Goal: Transaction & Acquisition: Purchase product/service

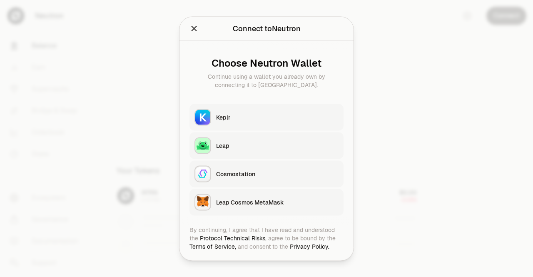
click at [276, 117] on div "Keplr" at bounding box center [277, 117] width 122 height 8
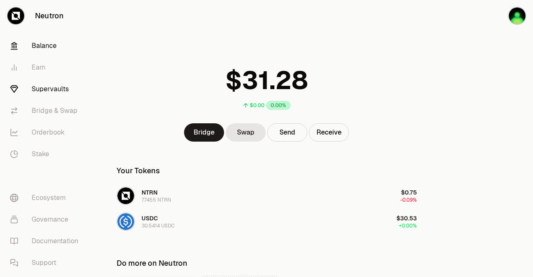
click at [43, 93] on link "Supervaults" at bounding box center [46, 89] width 87 height 22
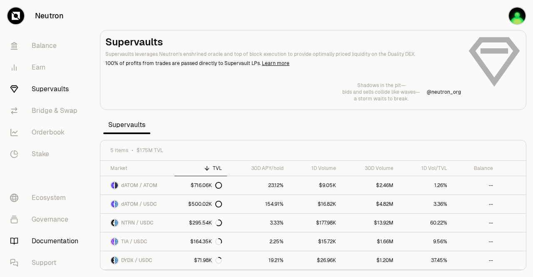
click at [50, 240] on link "Documentation" at bounding box center [46, 241] width 87 height 22
drag, startPoint x: 52, startPoint y: 47, endPoint x: 51, endPoint y: 52, distance: 5.7
drag, startPoint x: 51, startPoint y: 52, endPoint x: 93, endPoint y: 35, distance: 46.1
click at [92, 38] on div "Balance Earn Supervaults Bridge & Swap Orderbook Stake" at bounding box center [46, 100] width 93 height 137
click at [497, 14] on button "button" at bounding box center [506, 16] width 53 height 32
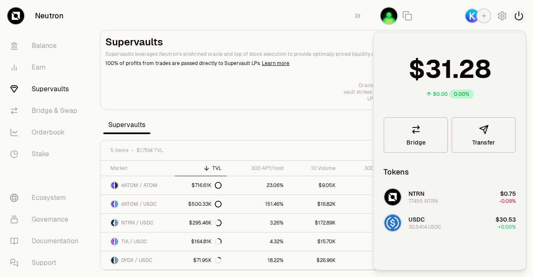
click at [519, 16] on icon "button" at bounding box center [519, 16] width 10 height 10
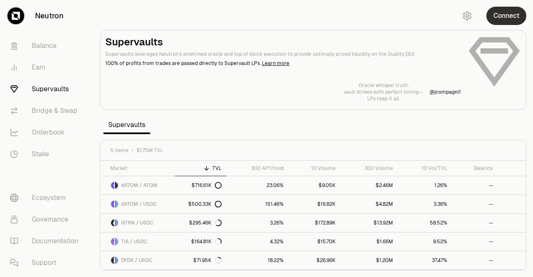
click at [514, 12] on button "Connect" at bounding box center [507, 16] width 40 height 18
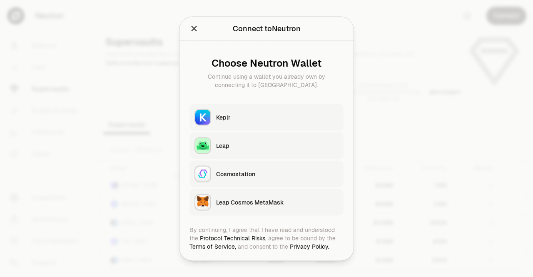
click at [270, 117] on div "Keplr" at bounding box center [277, 117] width 122 height 8
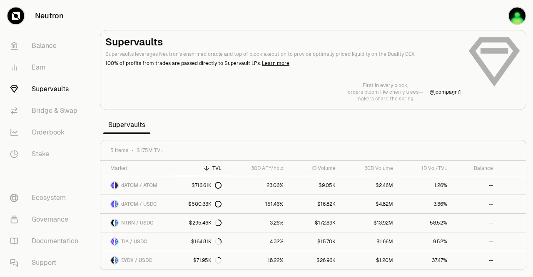
click at [31, 17] on link "Neutron" at bounding box center [46, 16] width 93 height 32
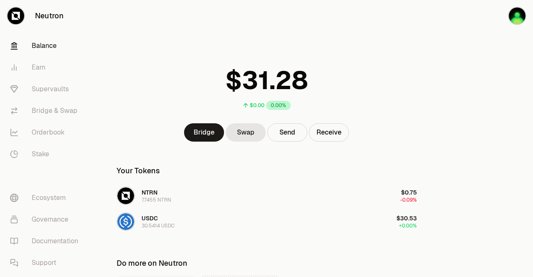
click at [51, 10] on link "Neutron" at bounding box center [46, 16] width 93 height 32
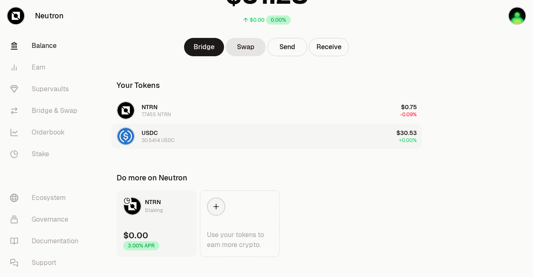
scroll to position [99, 0]
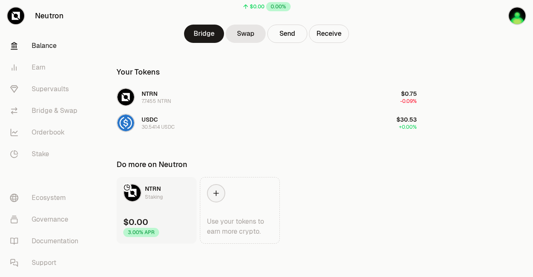
click at [14, 14] on icon at bounding box center [16, 16] width 8 height 8
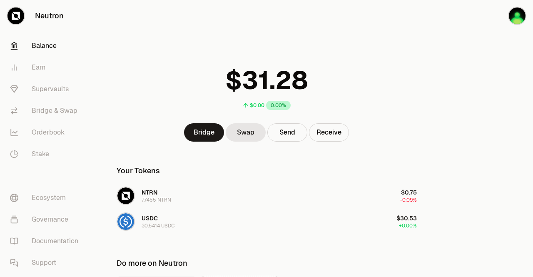
click at [24, 16] on div at bounding box center [16, 16] width 18 height 18
click at [494, 13] on icon "button" at bounding box center [492, 16] width 10 height 10
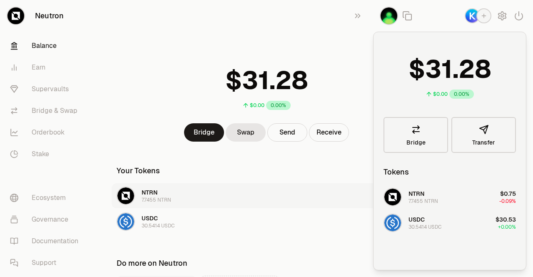
click at [337, 204] on button "NTRN 7.7455 NTRN $0.75 -0.09%" at bounding box center [267, 195] width 310 height 25
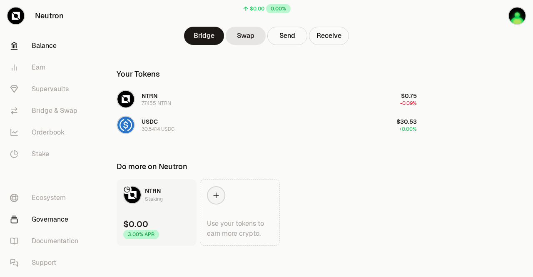
scroll to position [99, 0]
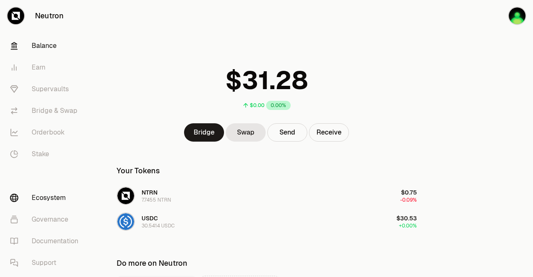
click at [35, 191] on link "Ecosystem" at bounding box center [46, 198] width 87 height 22
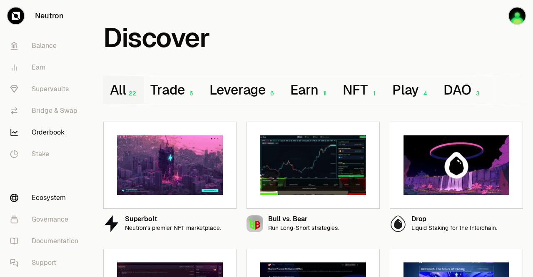
click at [37, 132] on link "Orderbook" at bounding box center [46, 133] width 87 height 22
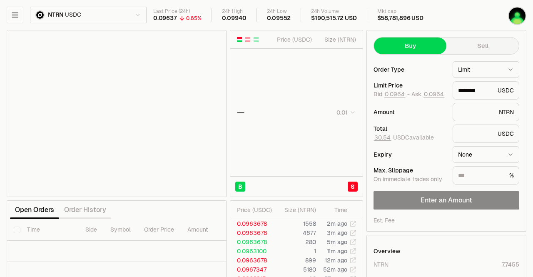
type input "********"
